Goal: Task Accomplishment & Management: Manage account settings

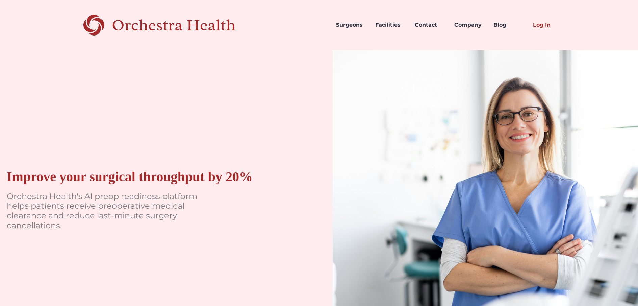
click at [540, 27] on link "Log In" at bounding box center [548, 25] width 40 height 23
click at [544, 23] on link "Log In" at bounding box center [548, 25] width 40 height 23
click at [545, 25] on link "Log In" at bounding box center [548, 25] width 40 height 23
